Goal: Ask a question

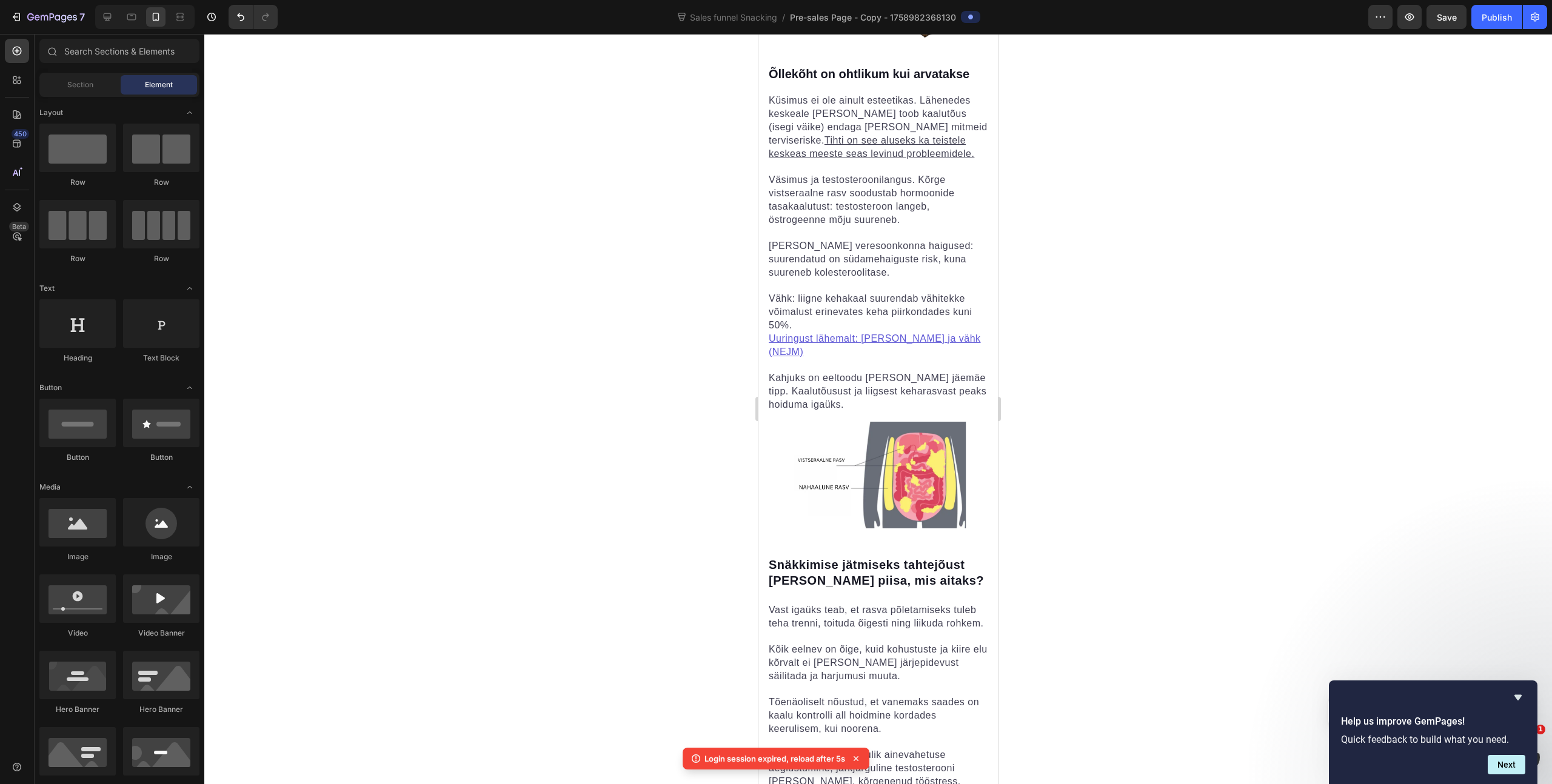
scroll to position [745, 0]
click at [1516, 696] on icon "Hide survey" at bounding box center [1518, 698] width 7 height 6
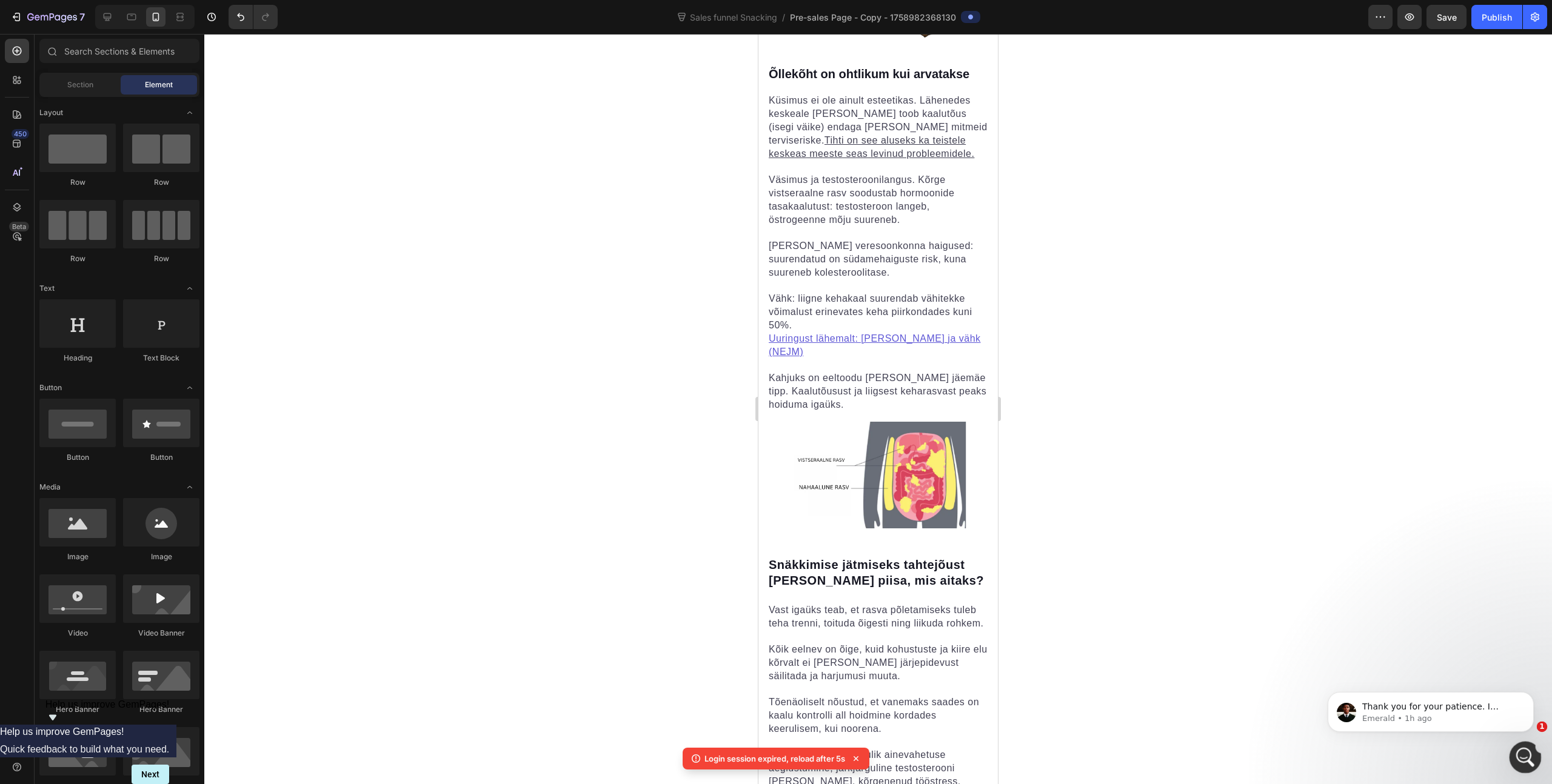
click at [1517, 748] on div "Open Intercom Messenger" at bounding box center [1523, 755] width 40 height 40
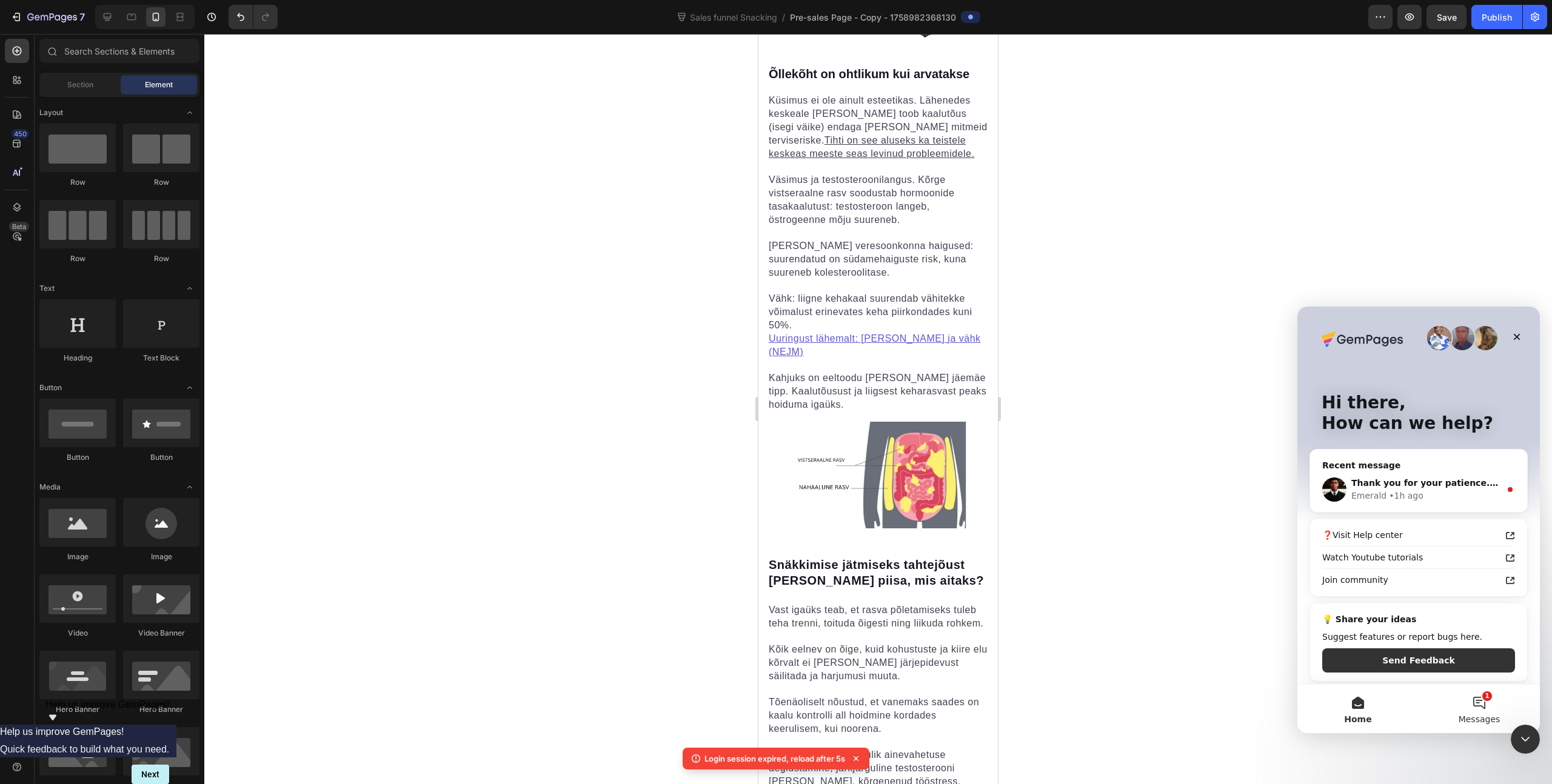
click at [1473, 700] on button "1 Messages" at bounding box center [1479, 709] width 122 height 49
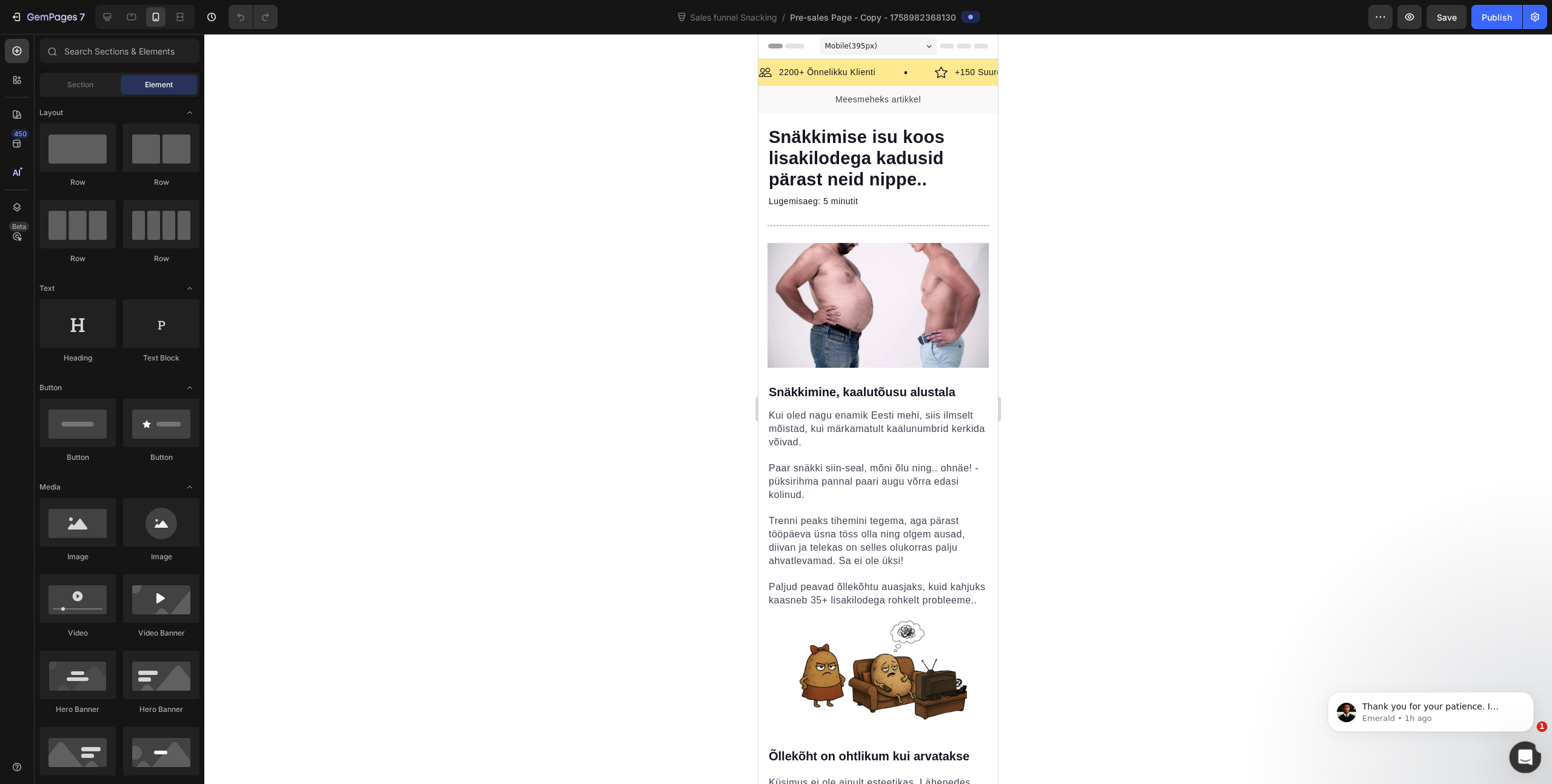
click at [1514, 750] on div "Open Intercom Messenger" at bounding box center [1523, 755] width 40 height 40
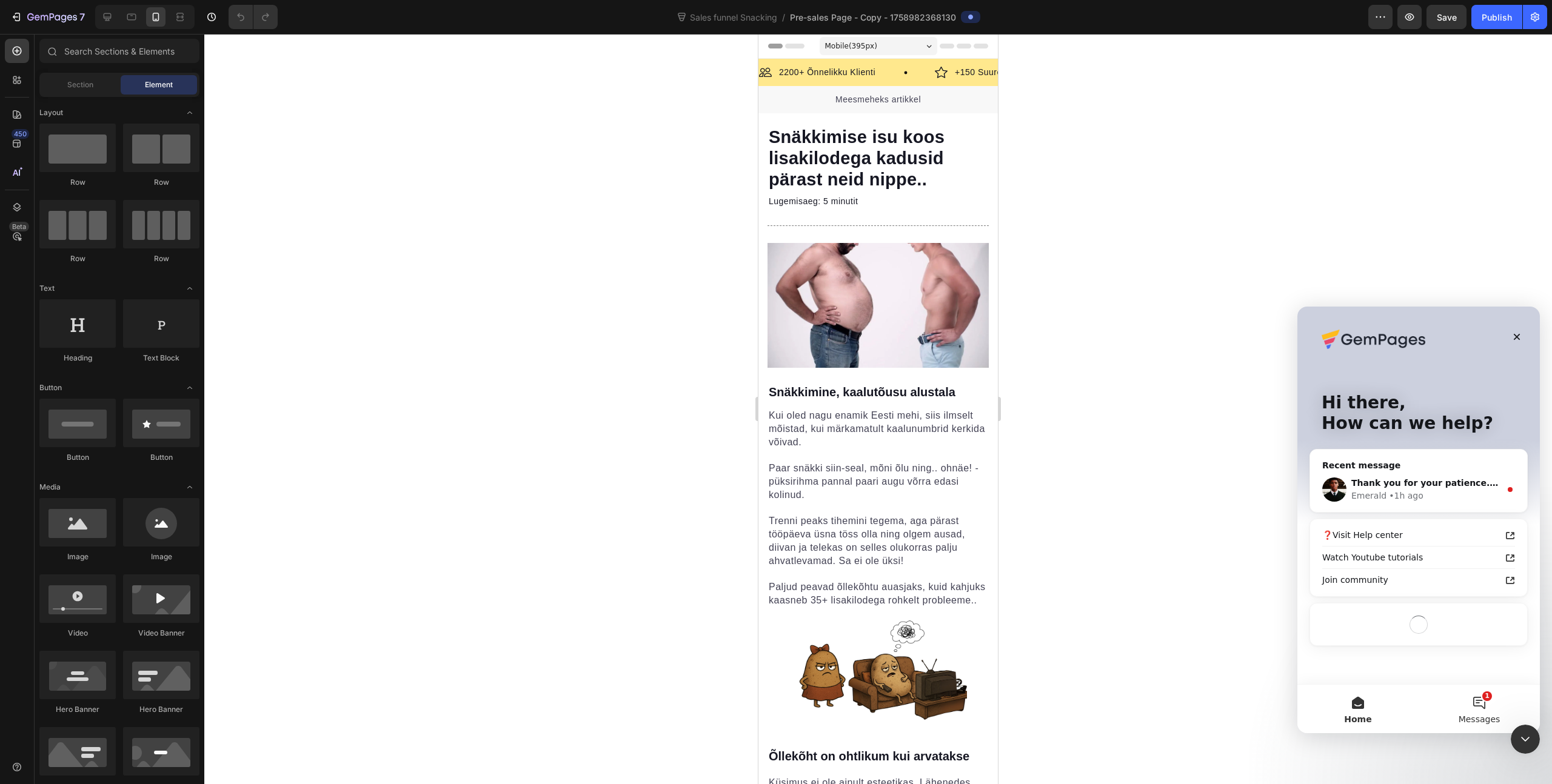
click at [1481, 703] on button "1 Messages" at bounding box center [1479, 709] width 122 height 49
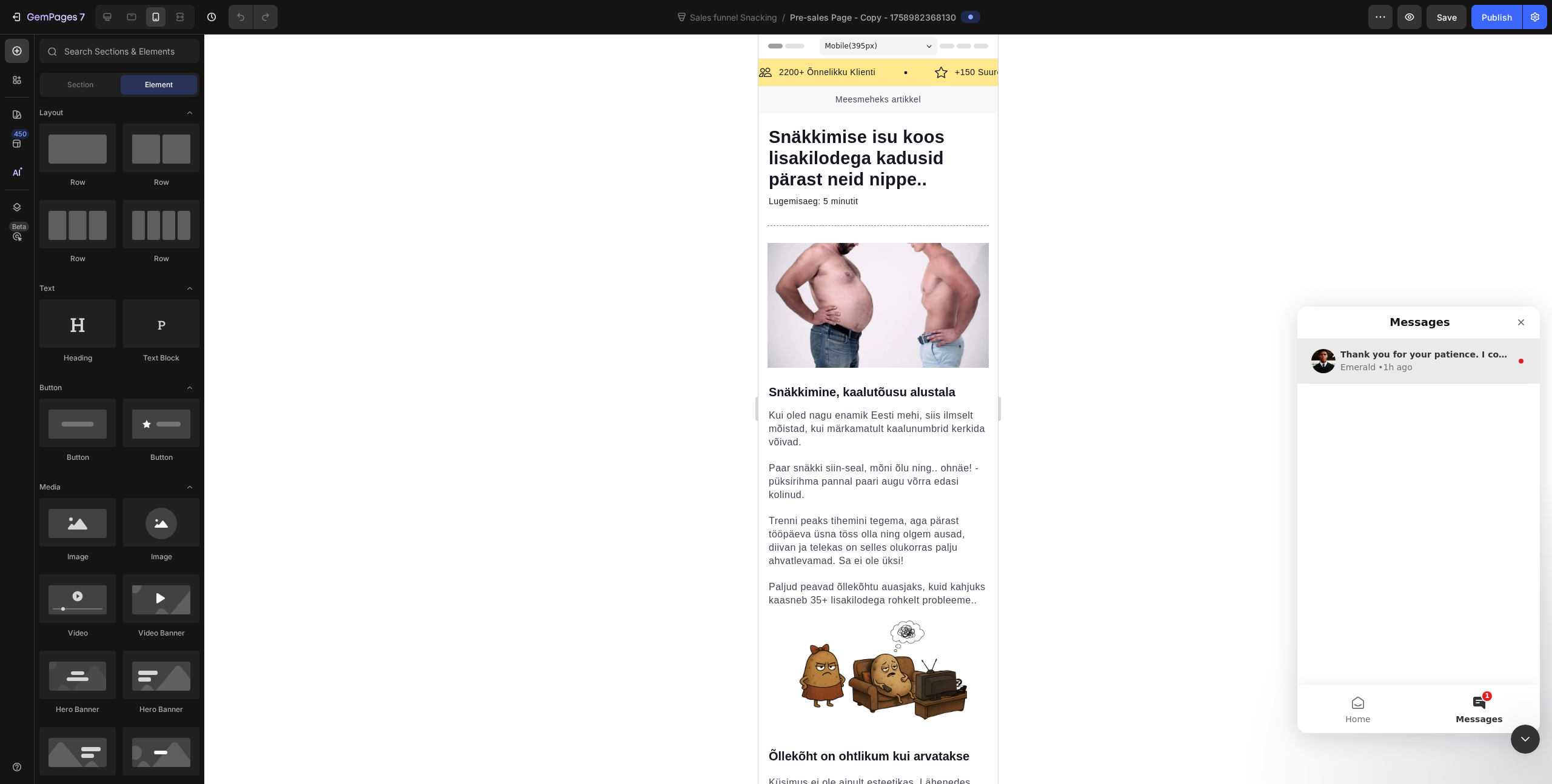
click at [1379, 361] on div "• 1h ago" at bounding box center [1395, 367] width 35 height 13
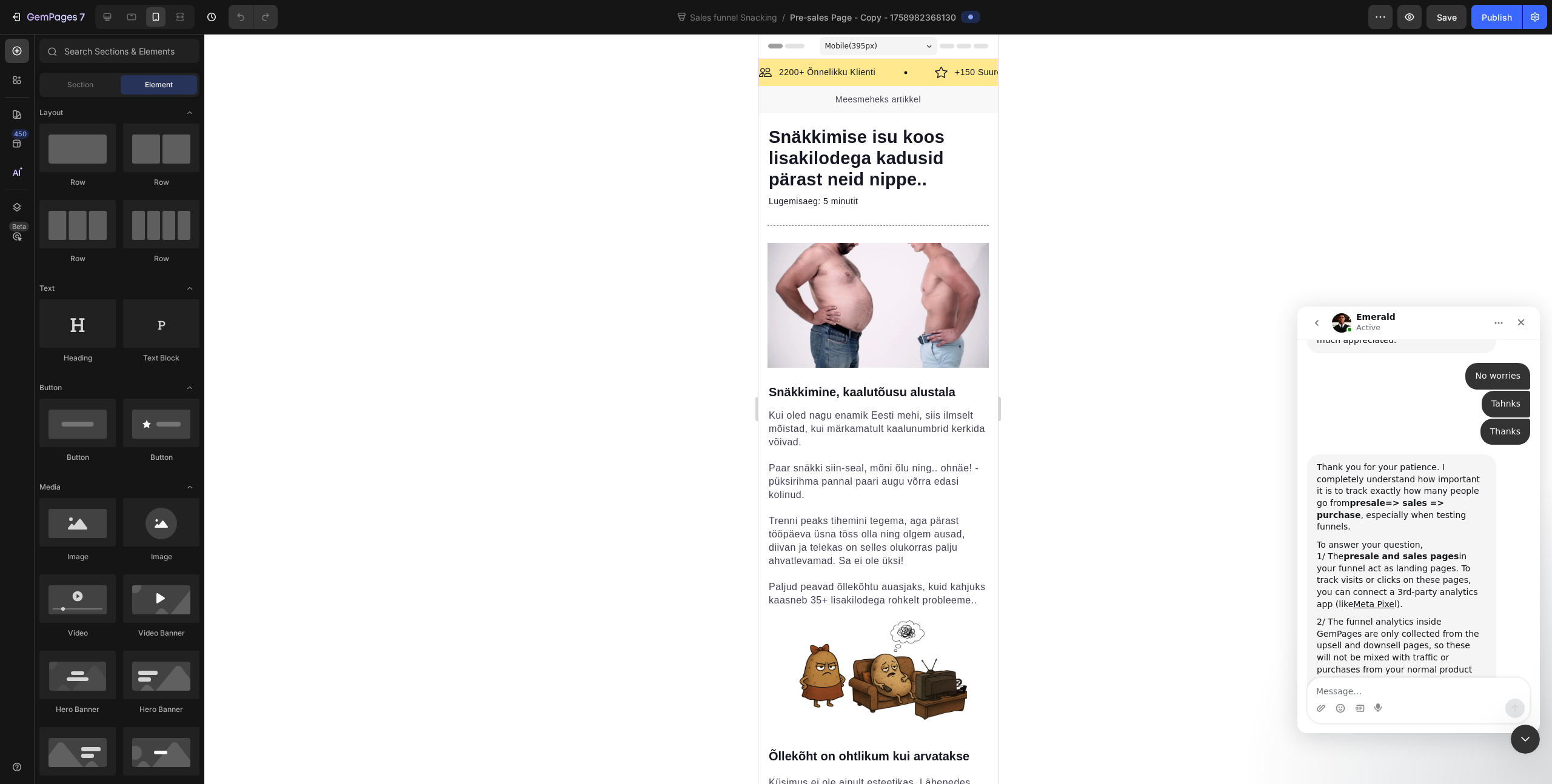
scroll to position [745, 0]
click at [871, 385] on strong "Snäkkimine, kaalutõusu alustala" at bounding box center [862, 392] width 187 height 13
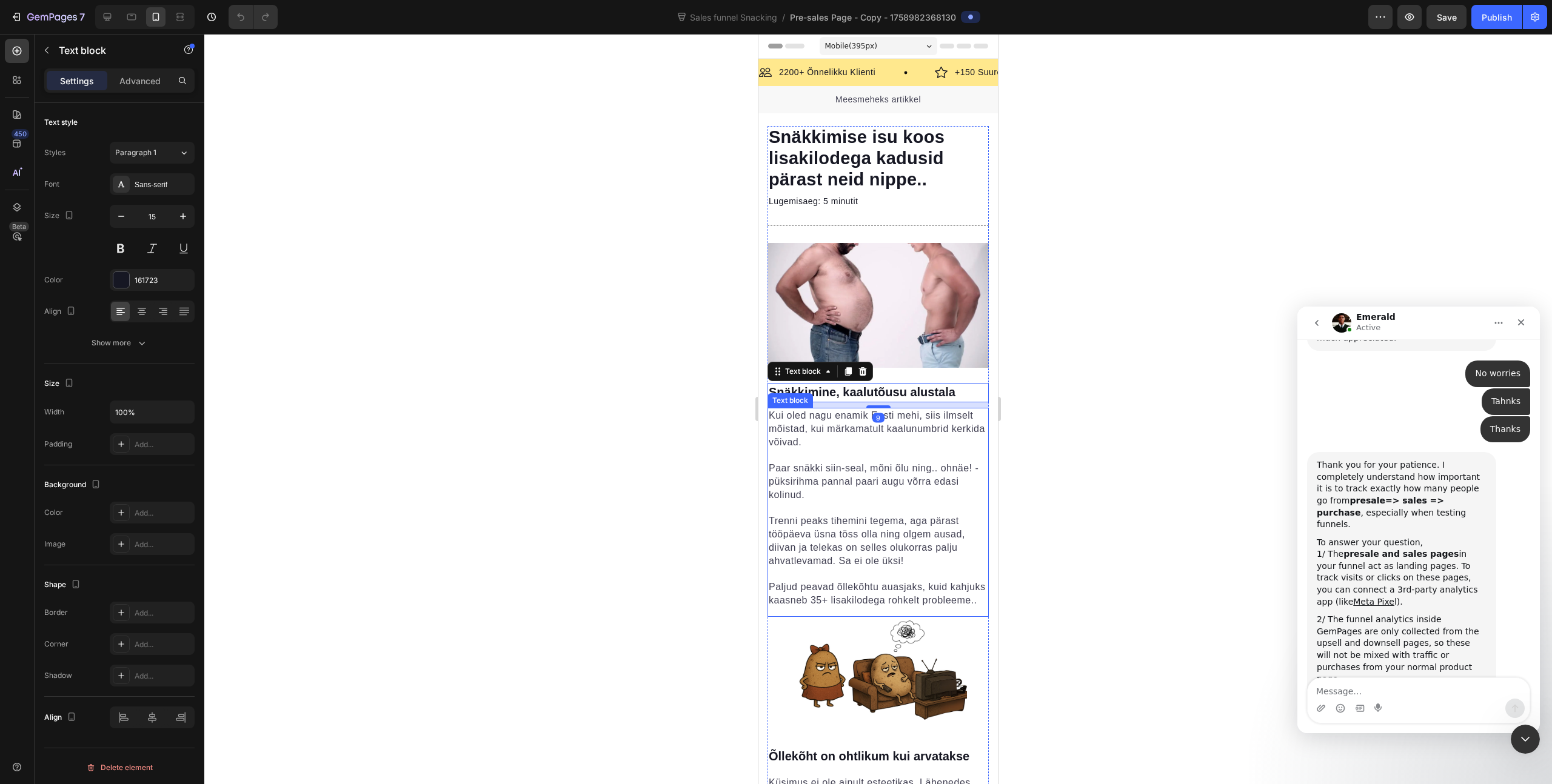
click at [910, 422] on span "Kui oled nagu enamik Eesti mehi, siis ilmselt mõistad, kui märkamatult kaalunum…" at bounding box center [877, 429] width 217 height 37
click at [872, 437] on p "Kui oled nagu enamik Eesti mehi, siis ilmselt mõistad, kui märkamatult kaalunum…" at bounding box center [878, 429] width 219 height 40
click at [1055, 389] on div at bounding box center [879, 408] width 1348 height 750
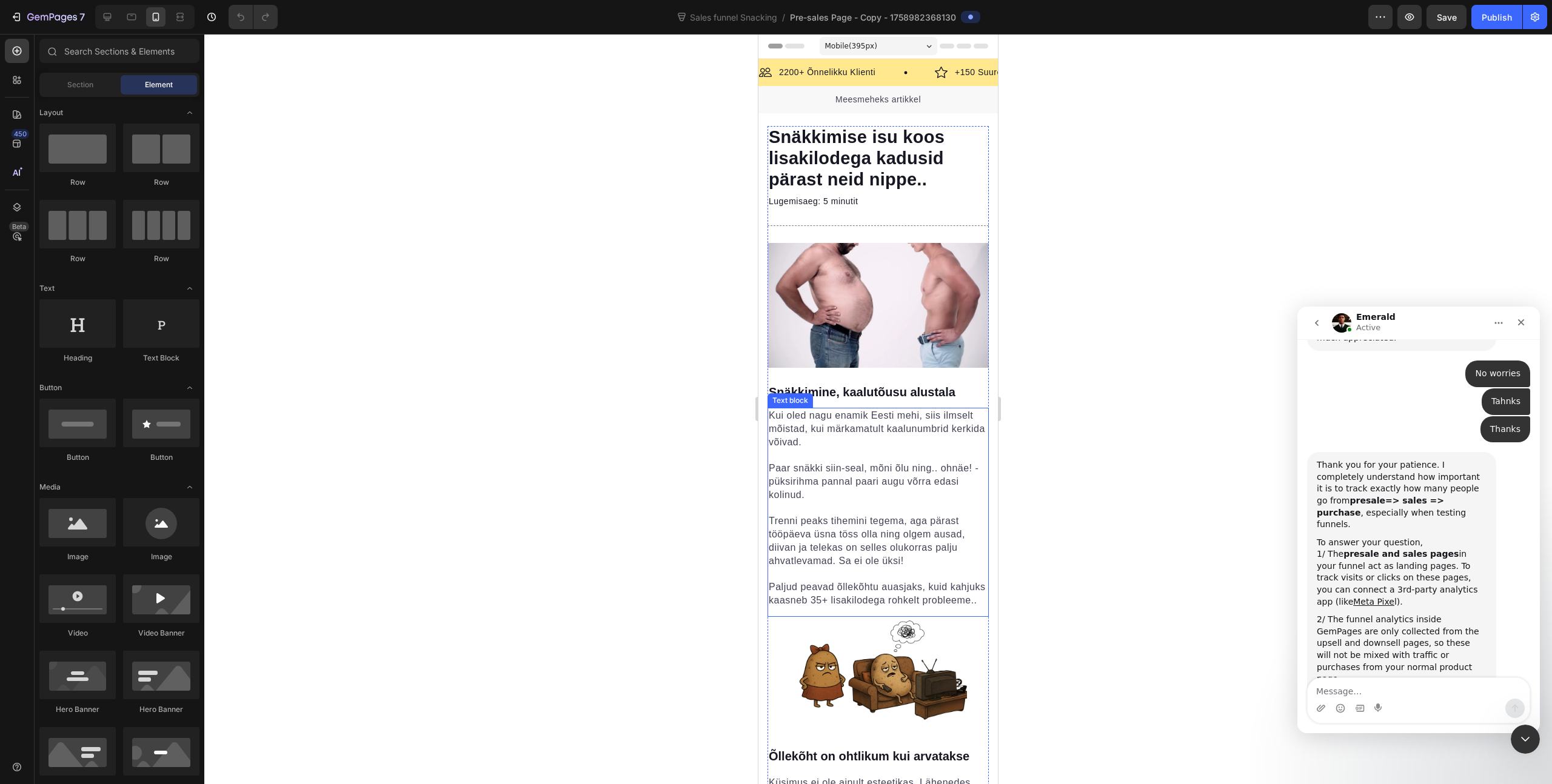
click at [941, 450] on p "Rich Text Editor. Editing area: main" at bounding box center [878, 456] width 219 height 13
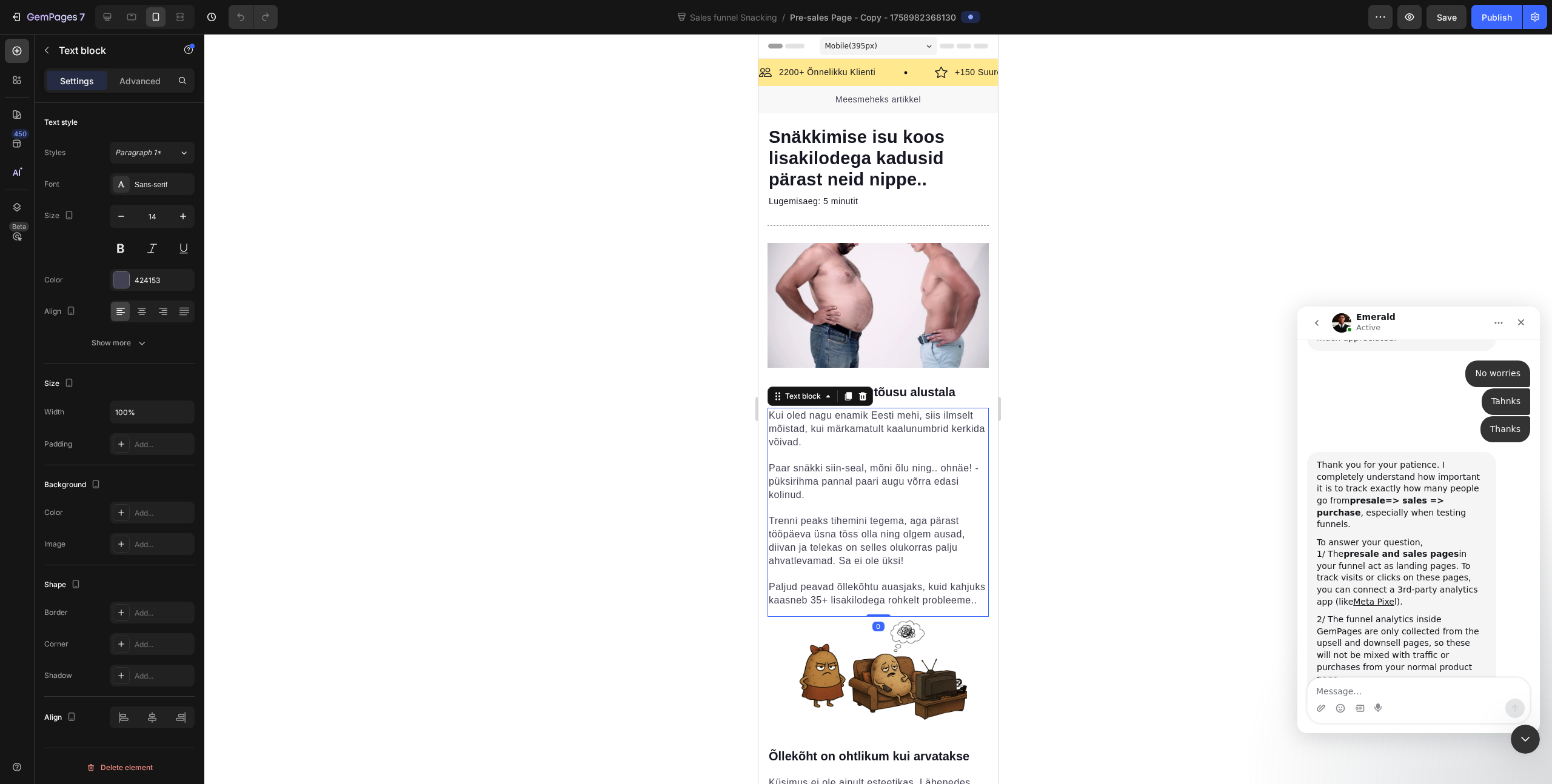
click at [1091, 378] on div at bounding box center [879, 408] width 1348 height 750
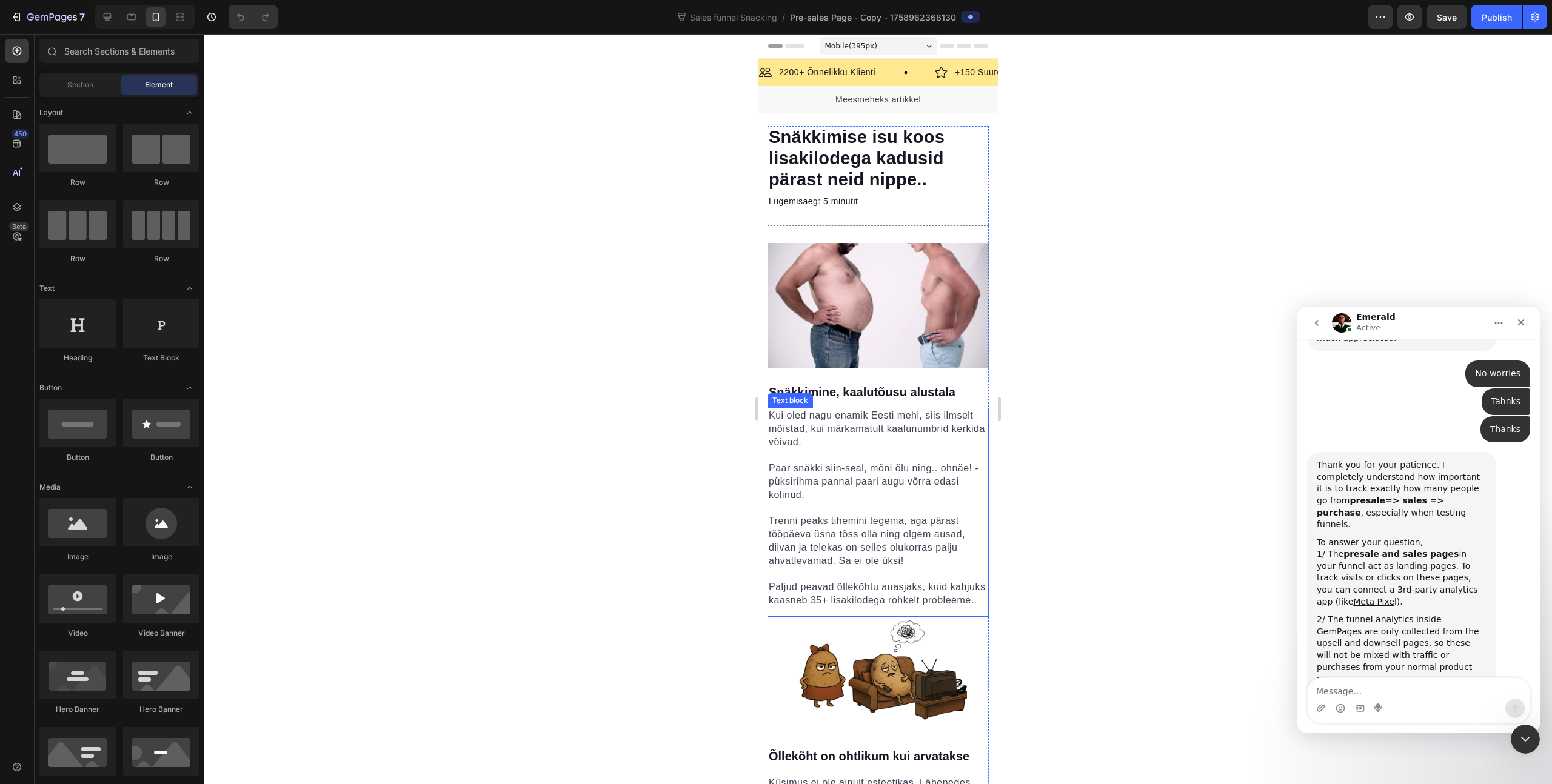
click at [901, 453] on p "Rich Text Editor. Editing area: main" at bounding box center [878, 456] width 219 height 13
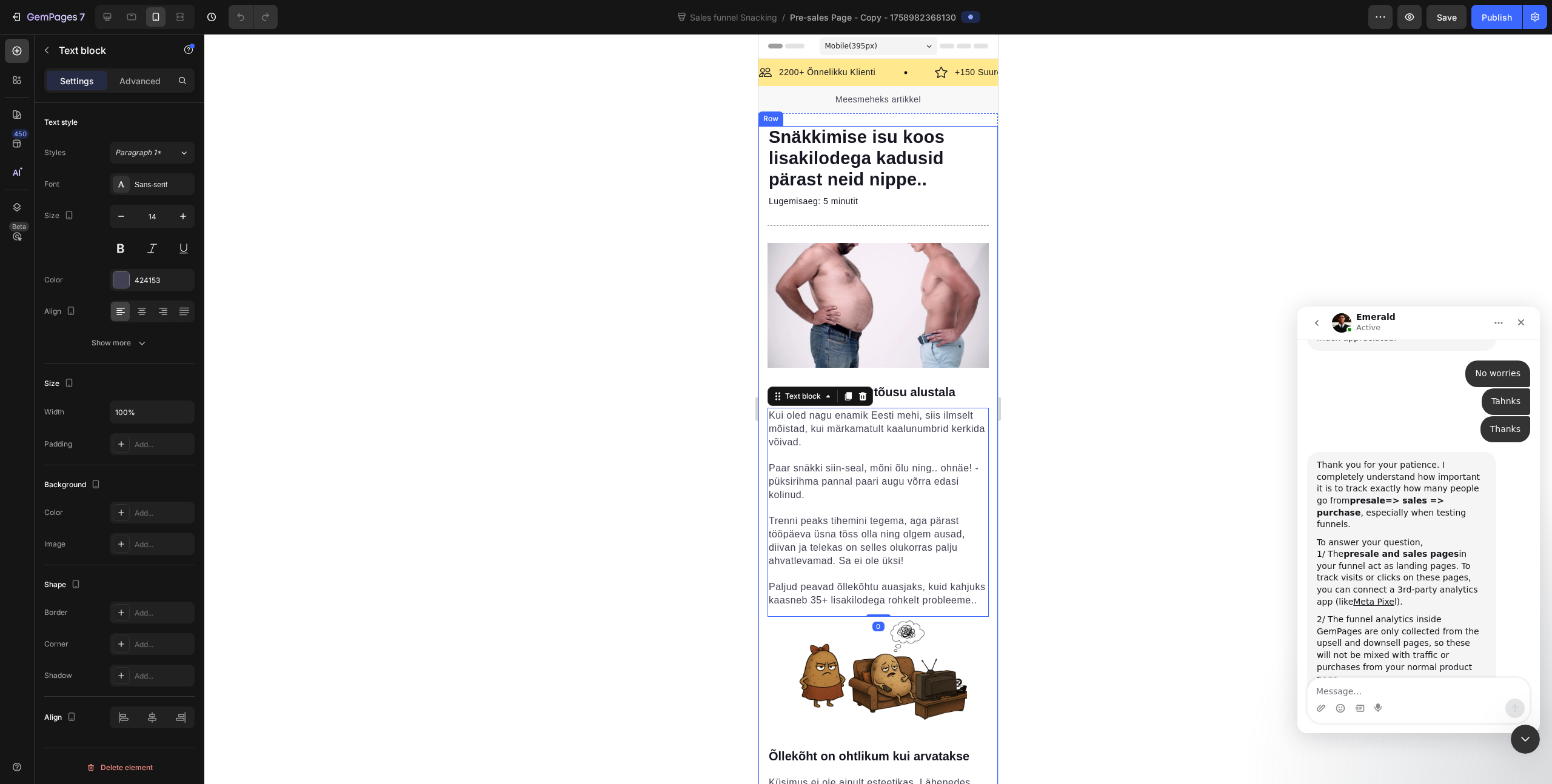
click at [1085, 418] on div at bounding box center [879, 408] width 1348 height 750
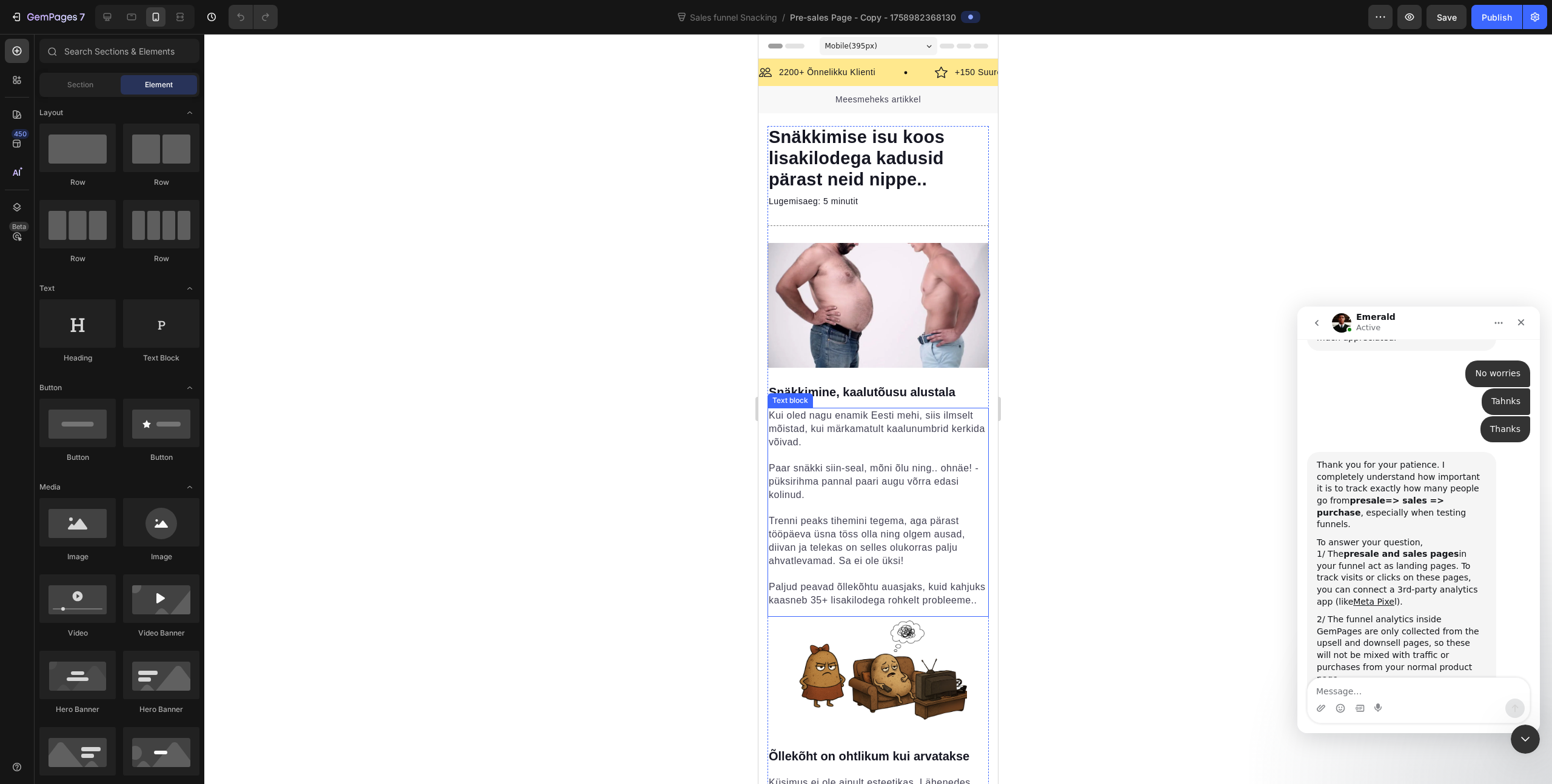
click at [913, 480] on p "Paar snäkki siin-seal, mõni õlu ning.. ohnäe! - püksirihma pannal paari augu võ…" at bounding box center [878, 481] width 219 height 40
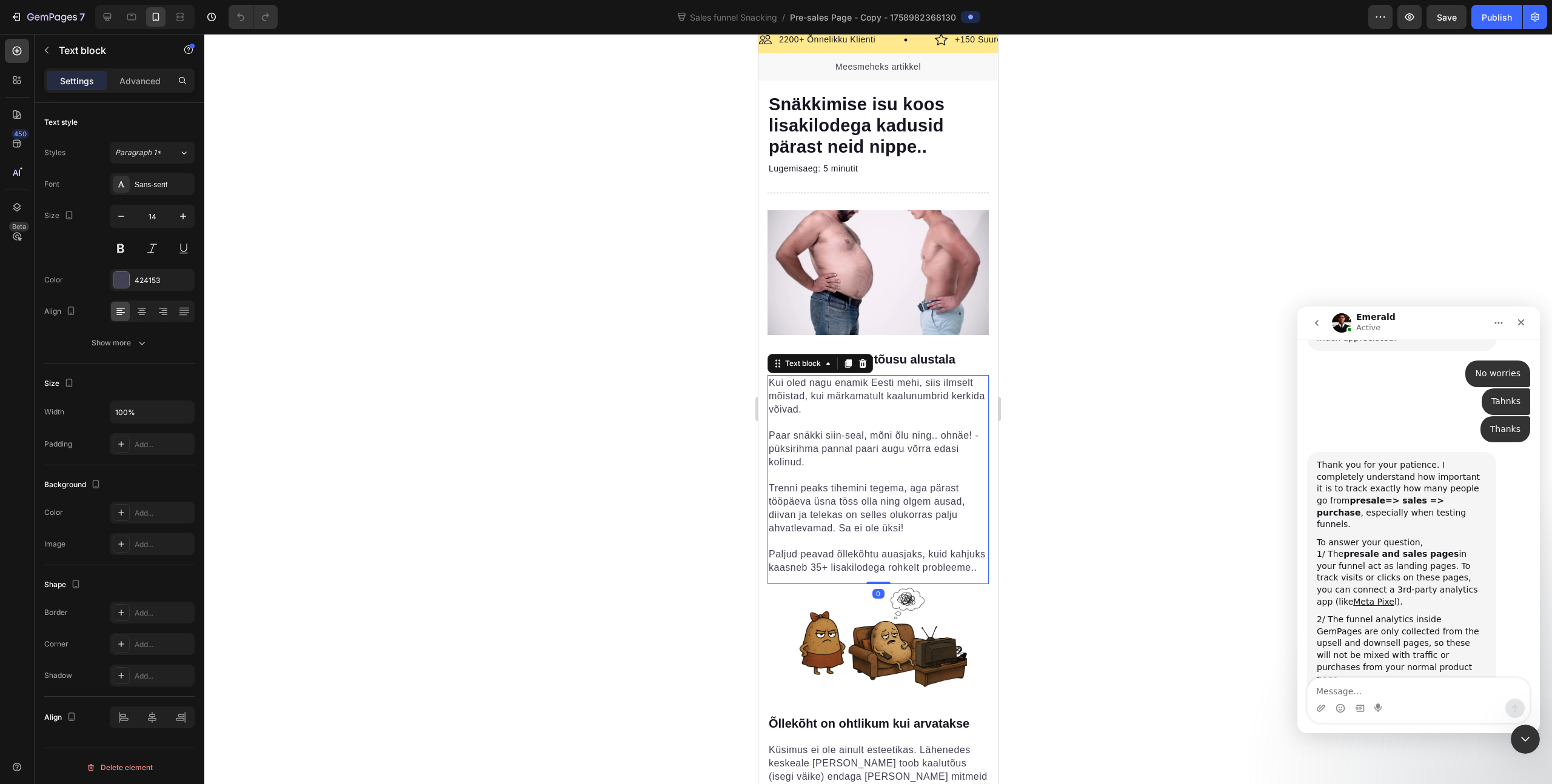
scroll to position [40, 0]
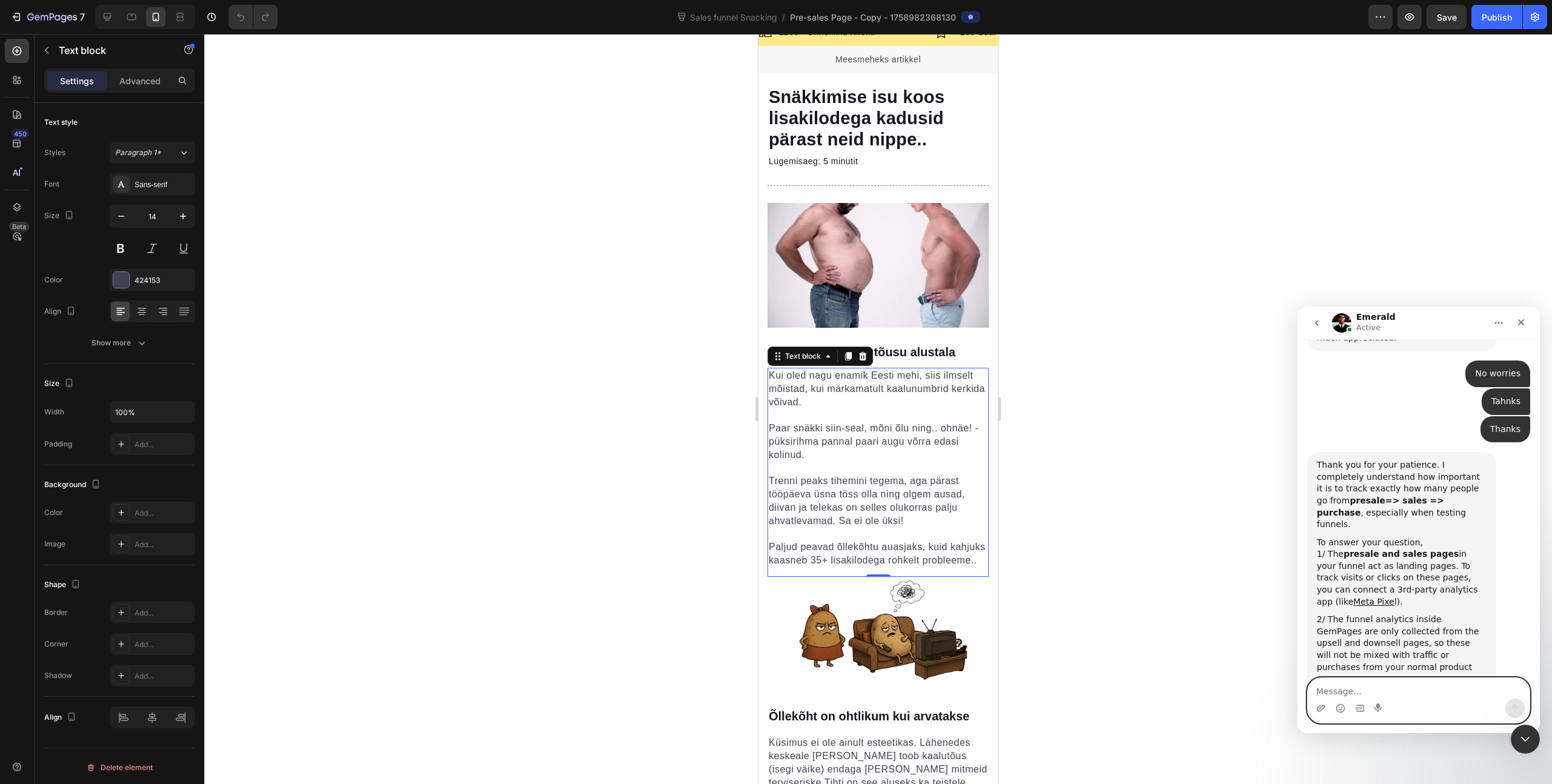
click at [1354, 683] on textarea "Message…" at bounding box center [1418, 689] width 222 height 21
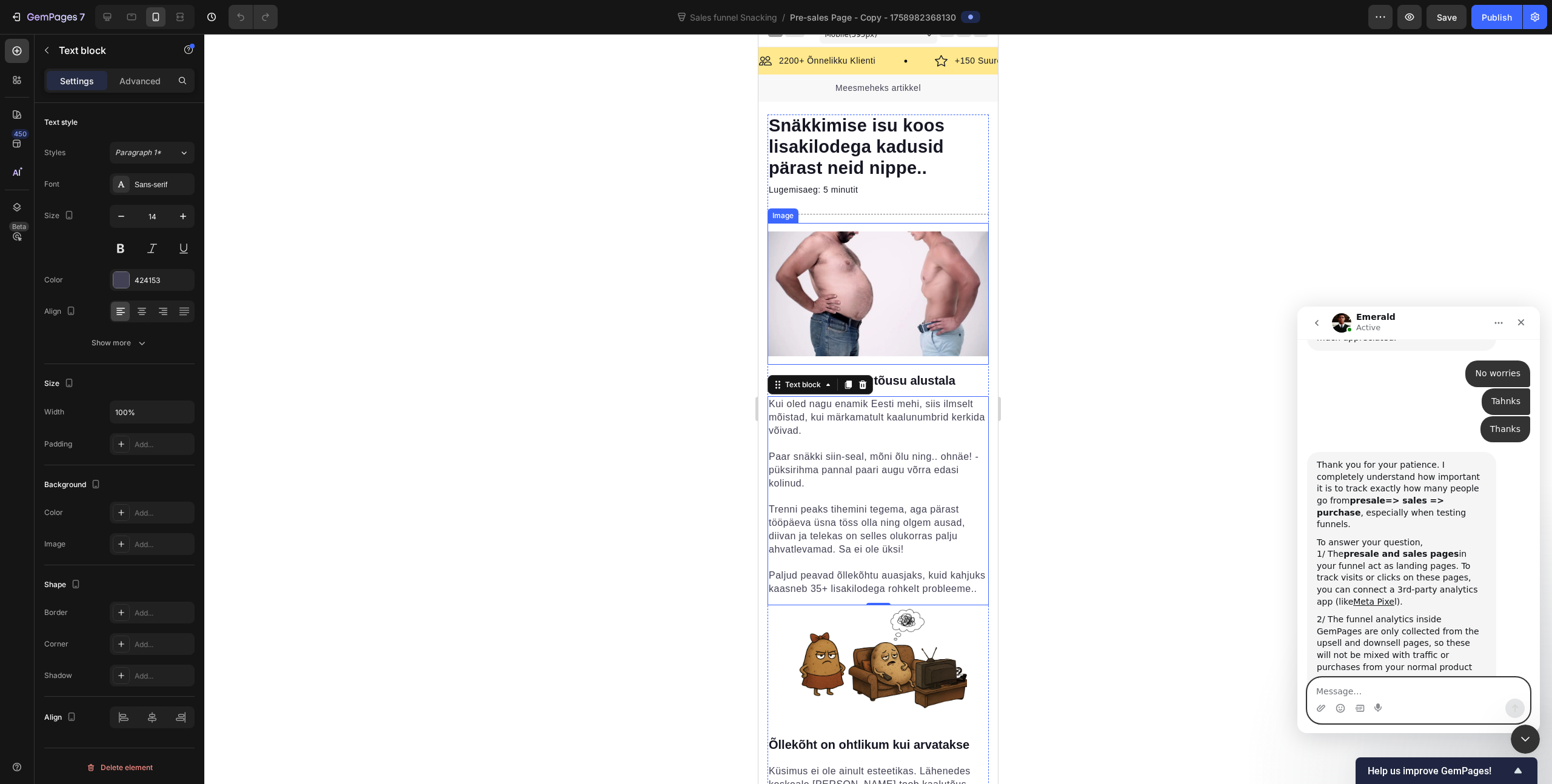
scroll to position [0, 0]
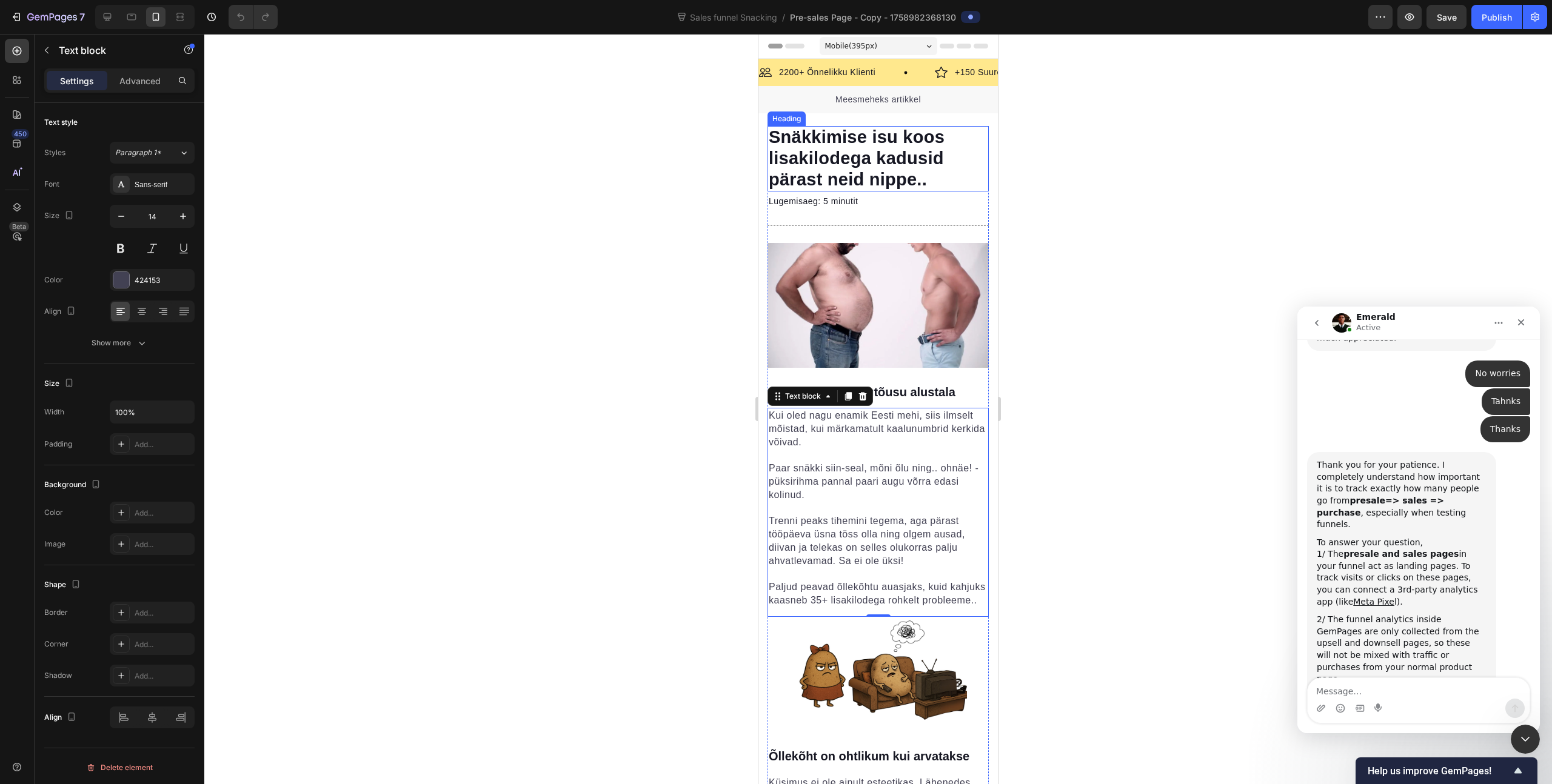
click at [918, 171] on span "Snäkkimise isu koos lisakilodega kadusid pärast neid nippe.." at bounding box center [856, 158] width 176 height 62
click at [1208, 225] on div at bounding box center [879, 408] width 1348 height 750
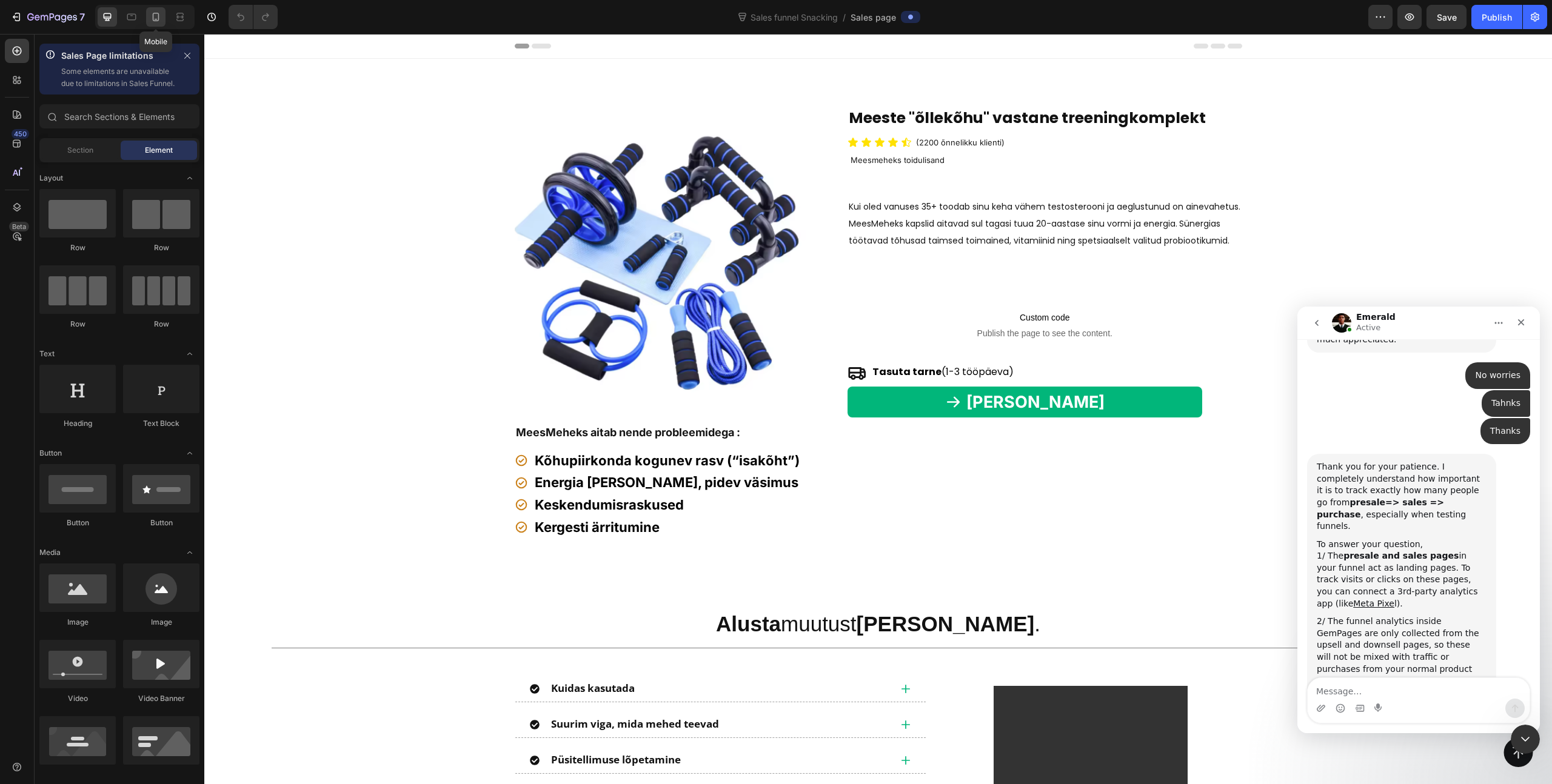
click at [158, 14] on icon at bounding box center [155, 17] width 12 height 12
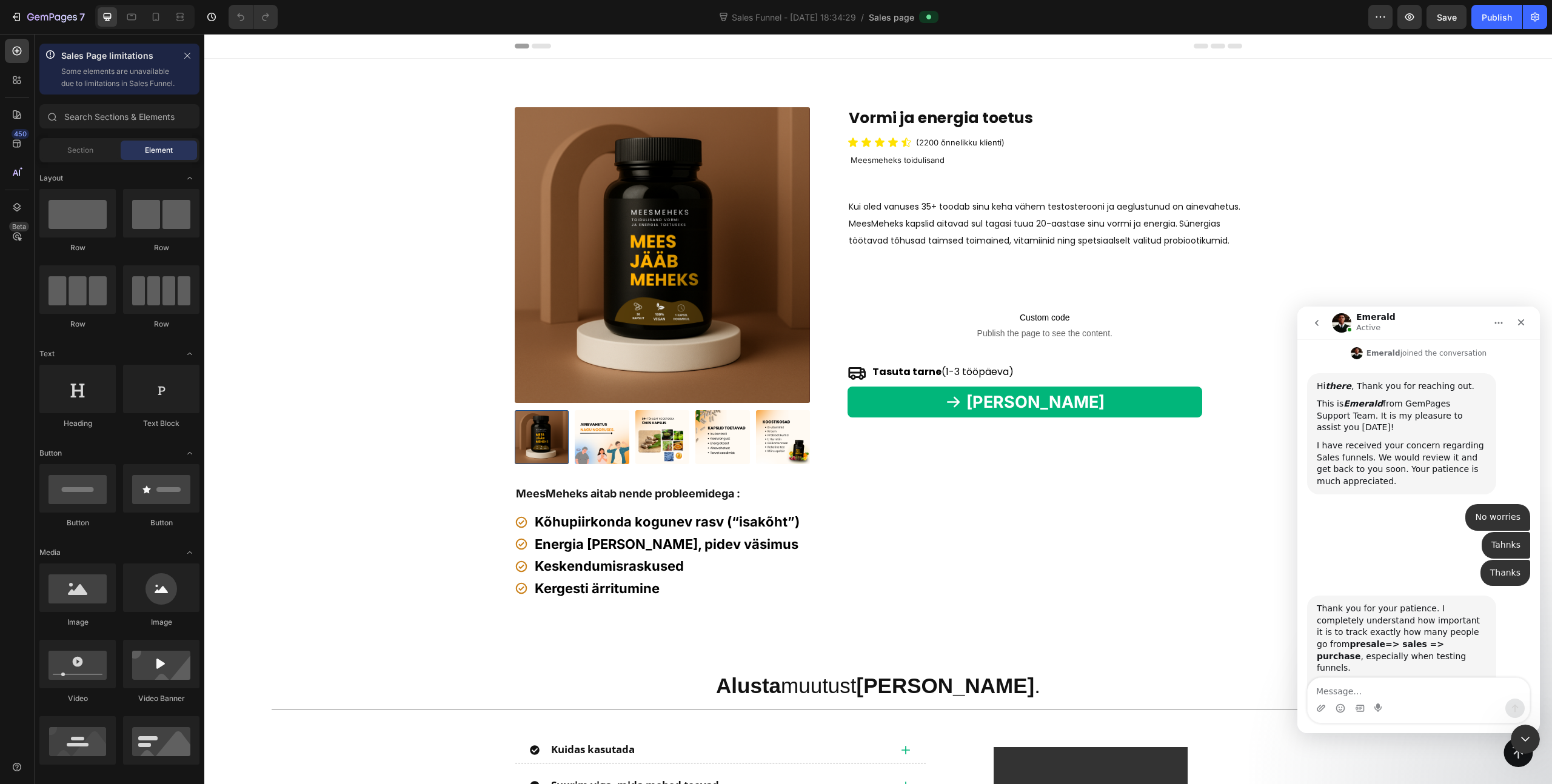
scroll to position [745, 0]
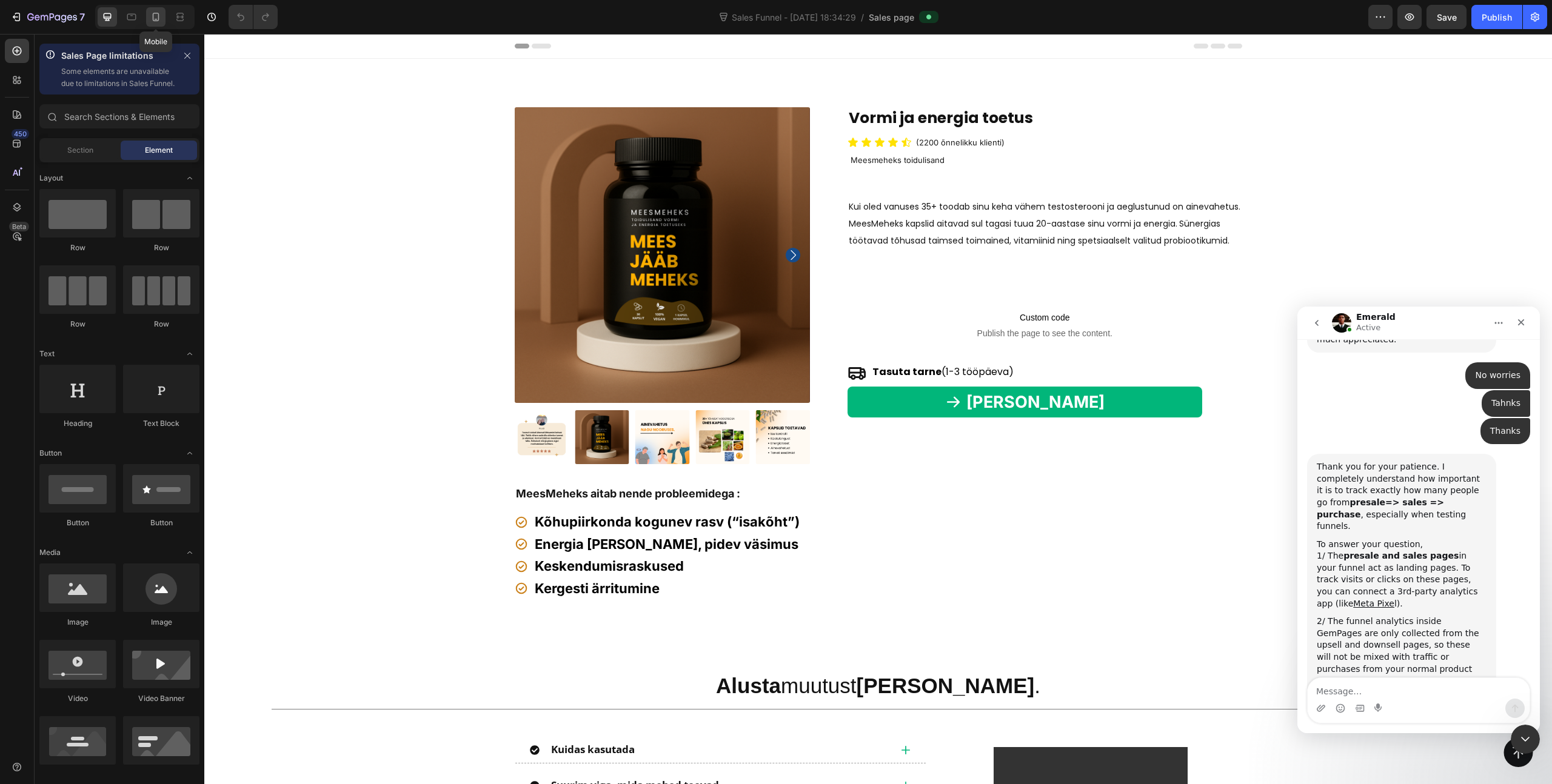
click at [156, 13] on icon at bounding box center [155, 17] width 7 height 8
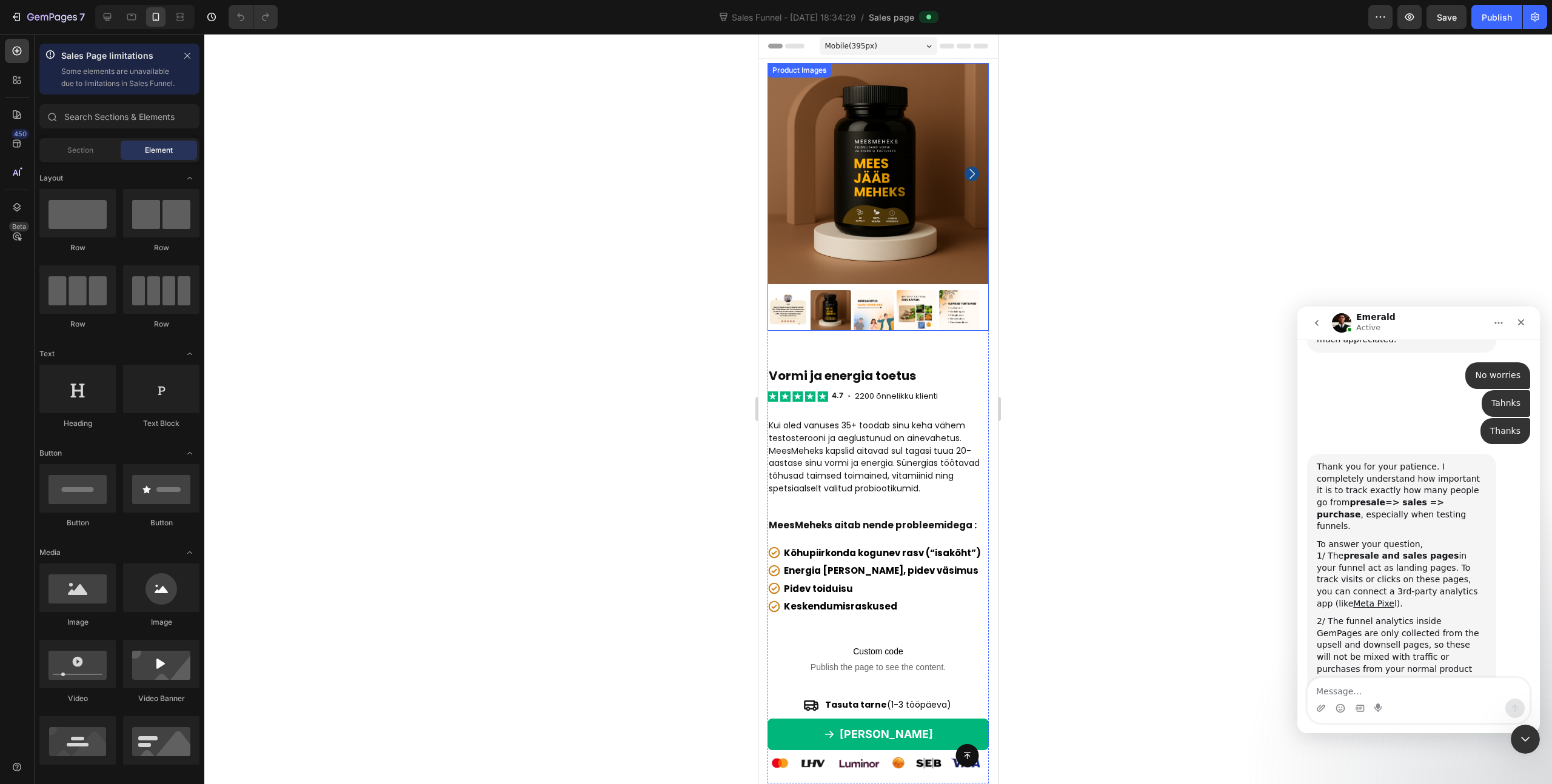
click at [889, 199] on img at bounding box center [878, 173] width 222 height 221
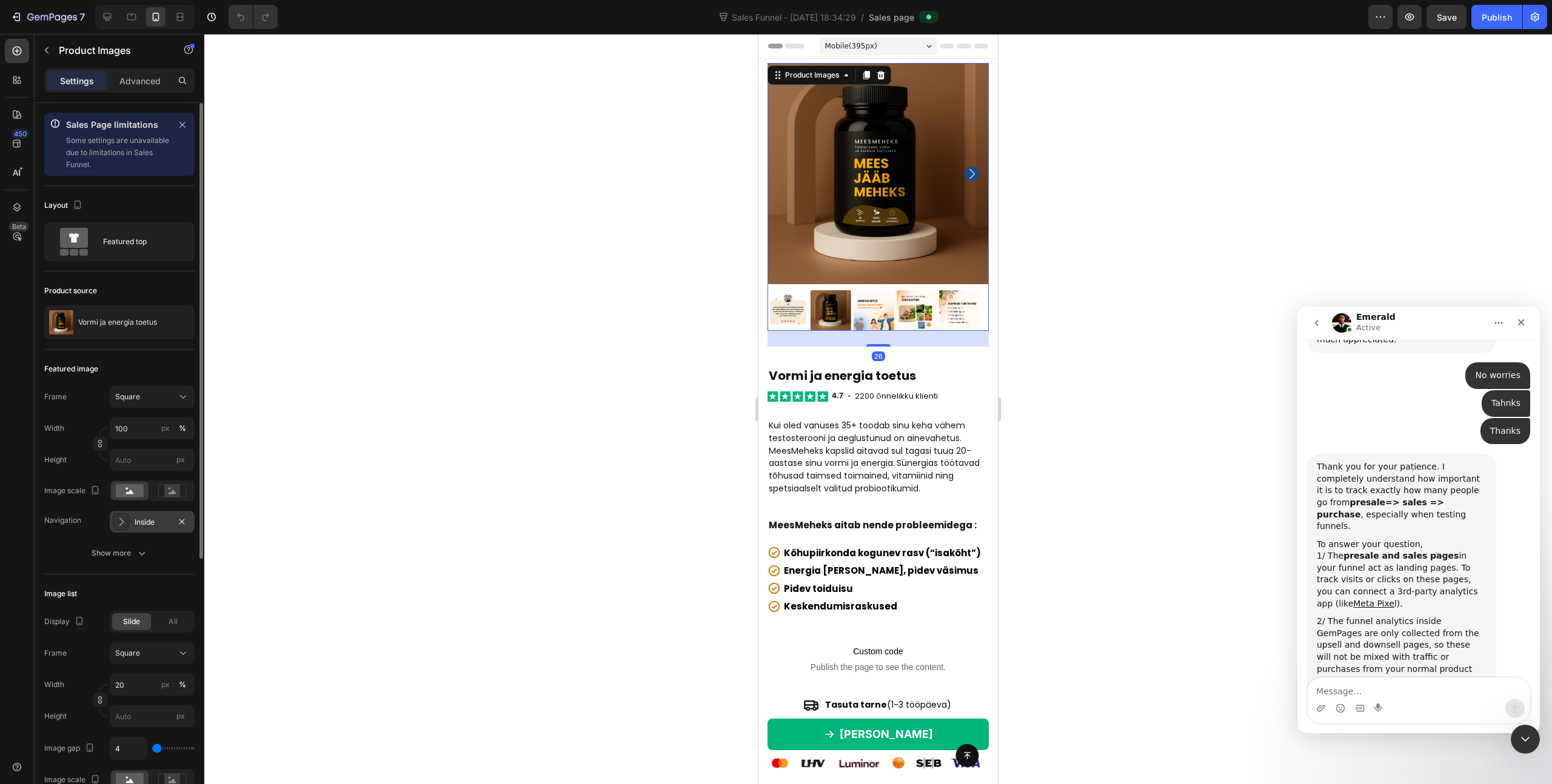
scroll to position [106, 0]
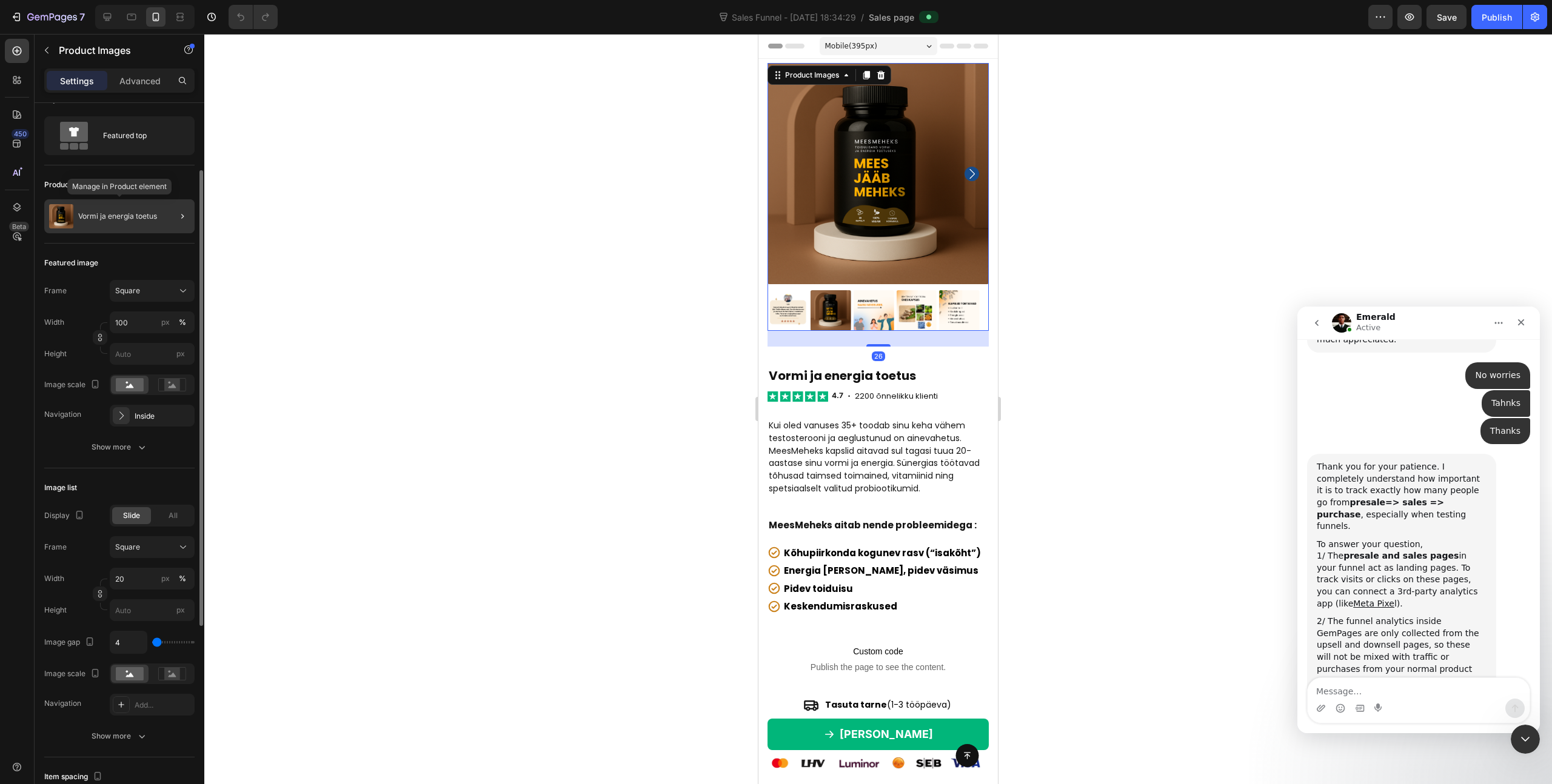
click at [155, 225] on div "Vormi ja energia toetus" at bounding box center [119, 216] width 151 height 34
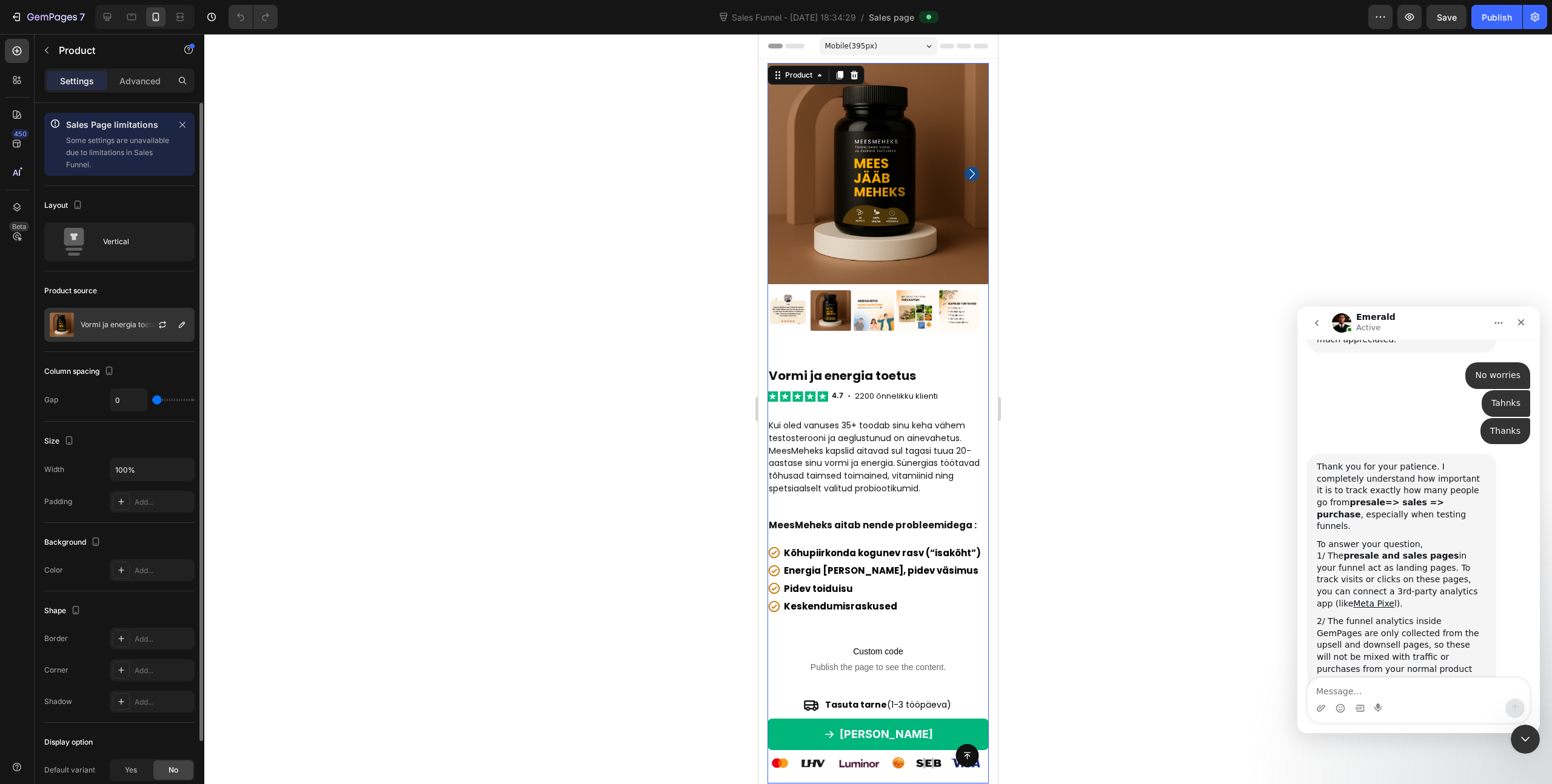
click at [111, 324] on p "Vormi ja energia toetus" at bounding box center [120, 324] width 79 height 8
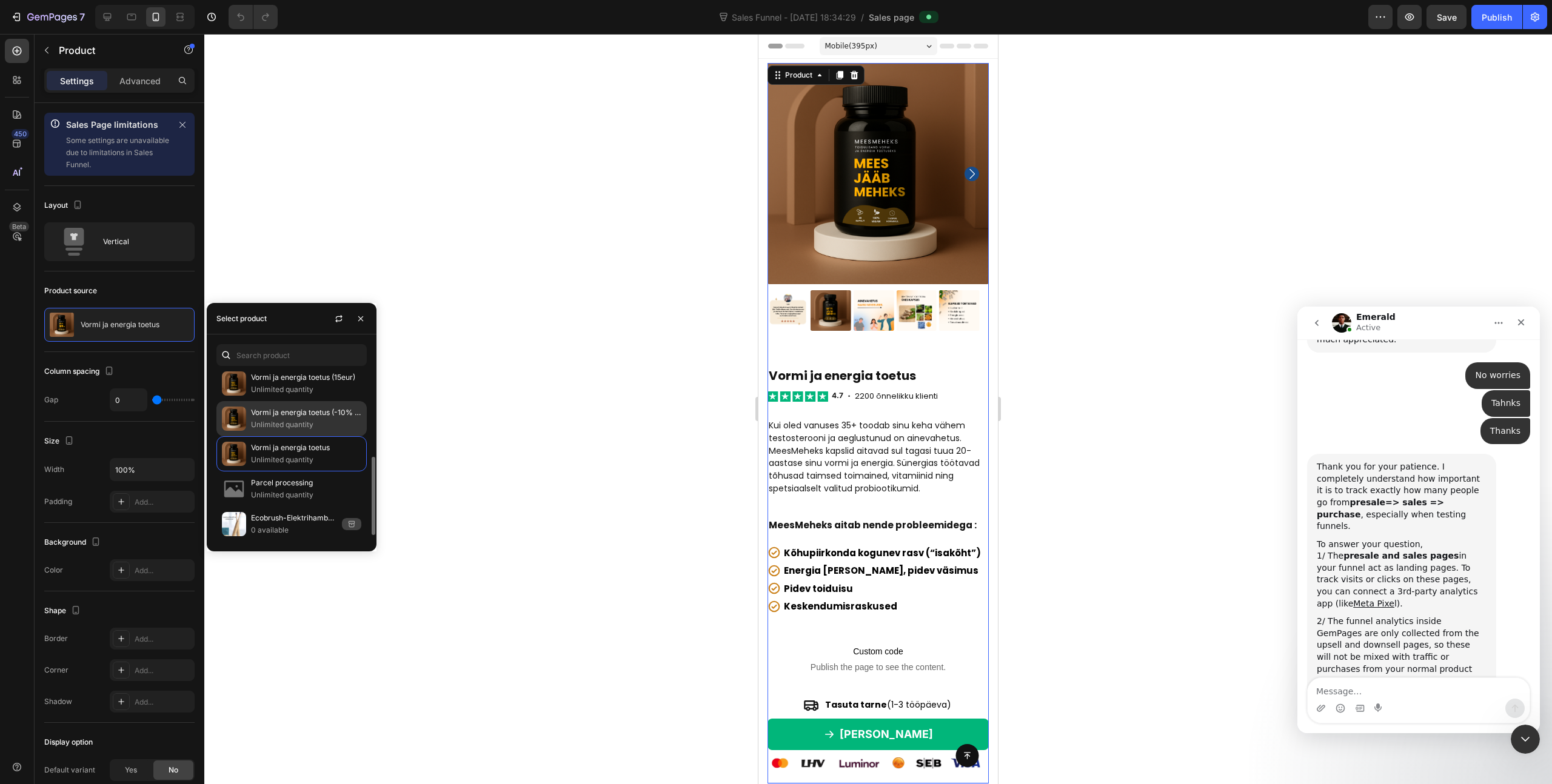
scroll to position [203, 0]
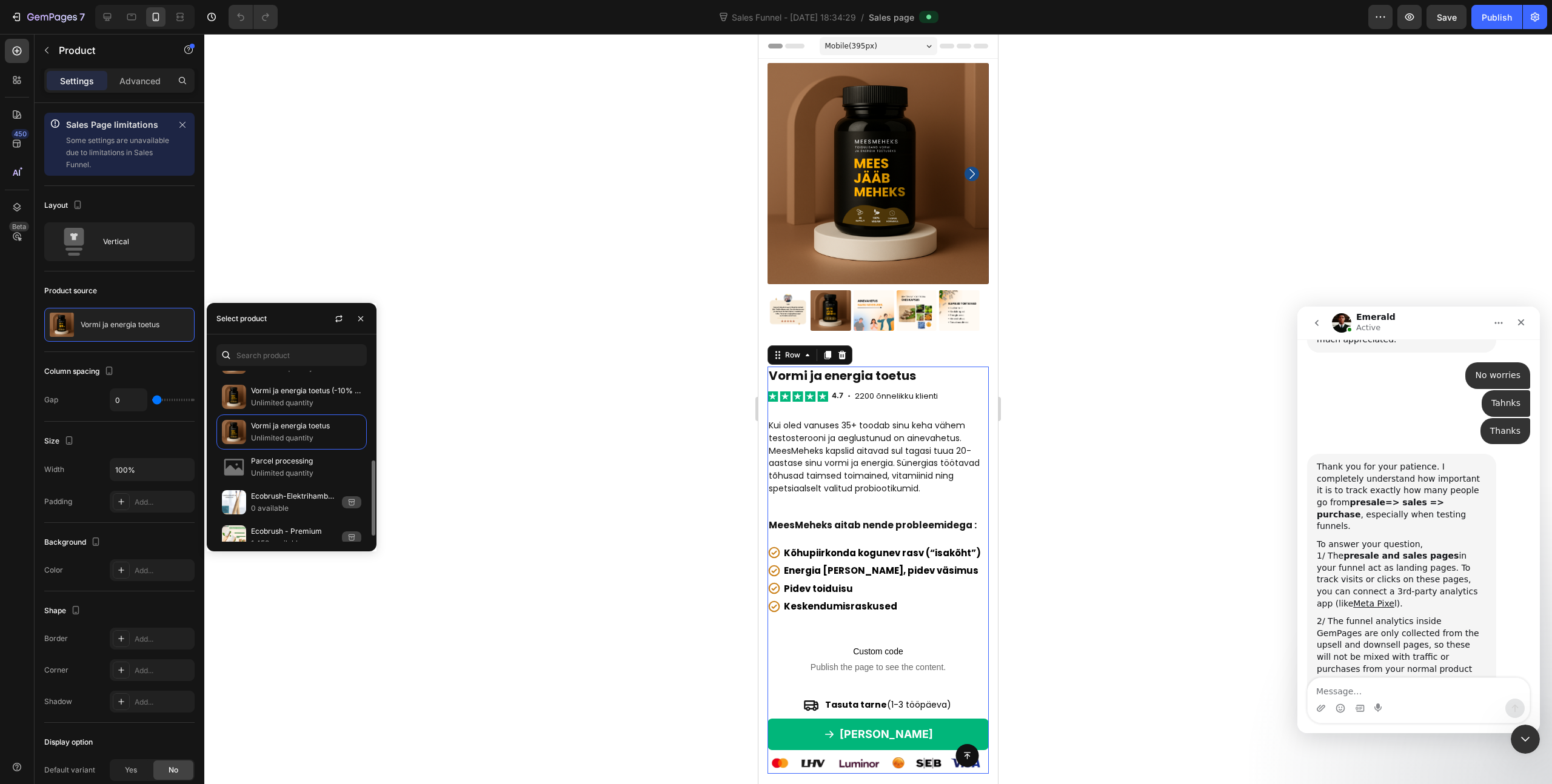
click at [881, 399] on div "Vormi ja energia toetus Product Title Image 4.7 Text Block • Heading 2200 õnnel…" at bounding box center [878, 570] width 222 height 407
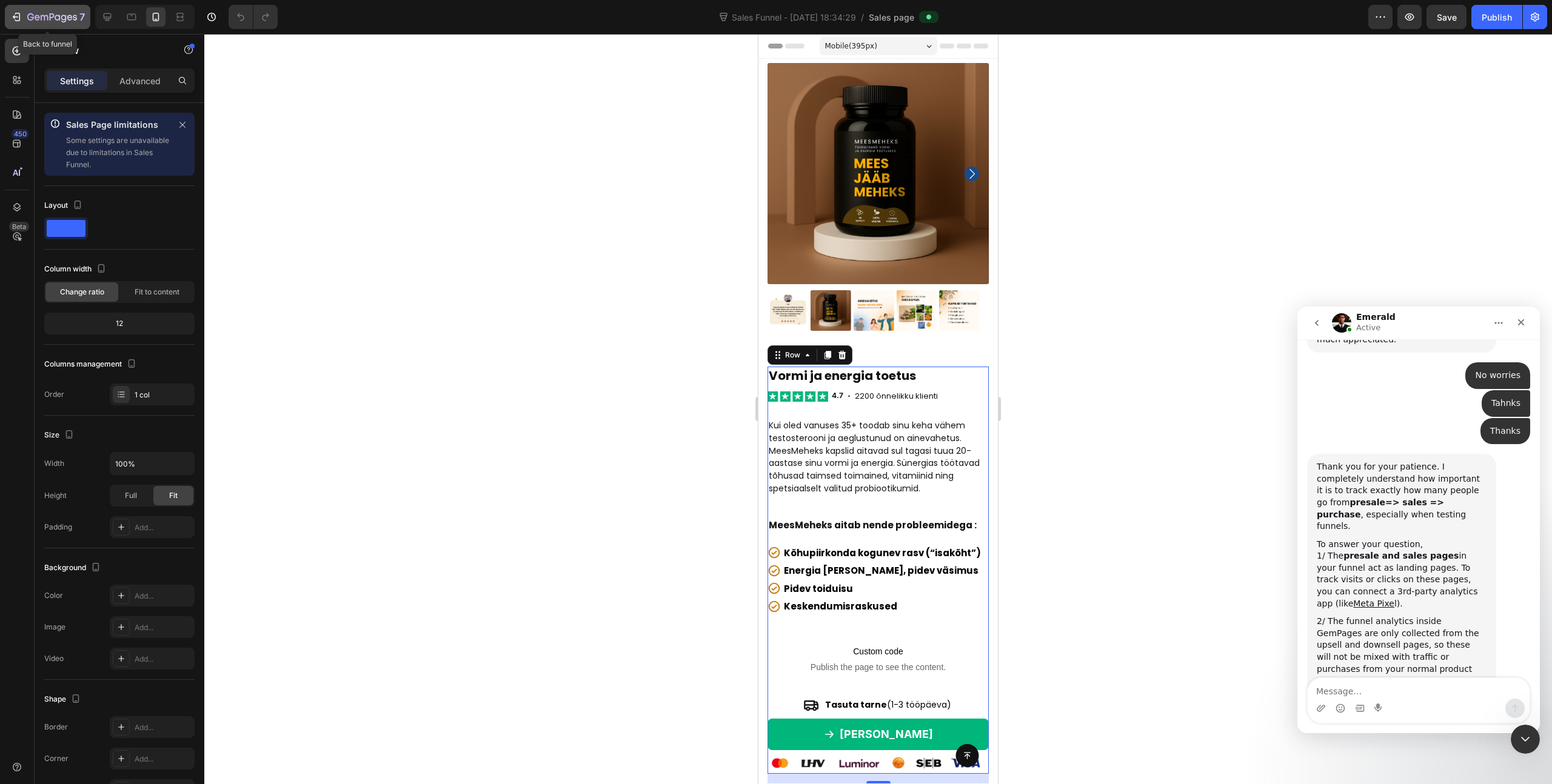
click at [52, 15] on icon "button" at bounding box center [51, 18] width 50 height 10
